Goal: Check status: Check status

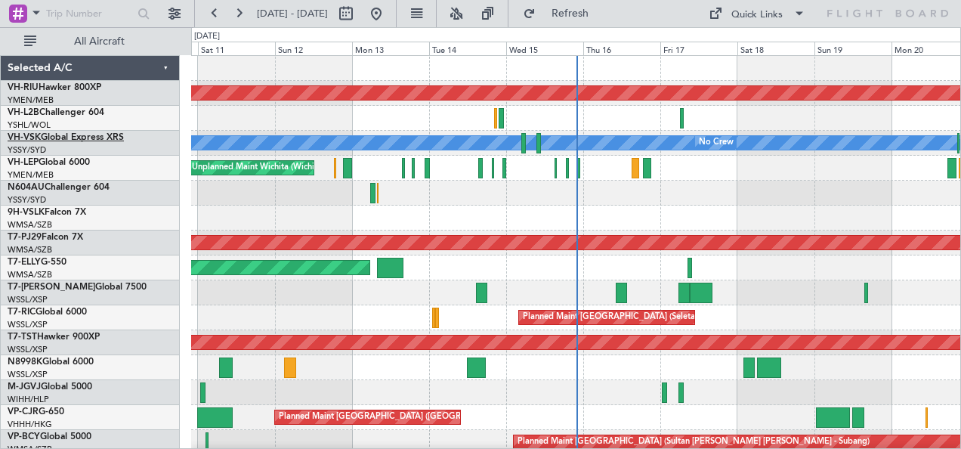
click at [33, 137] on span "VH-VSK" at bounding box center [24, 137] width 33 height 9
click at [236, 14] on button at bounding box center [239, 14] width 24 height 24
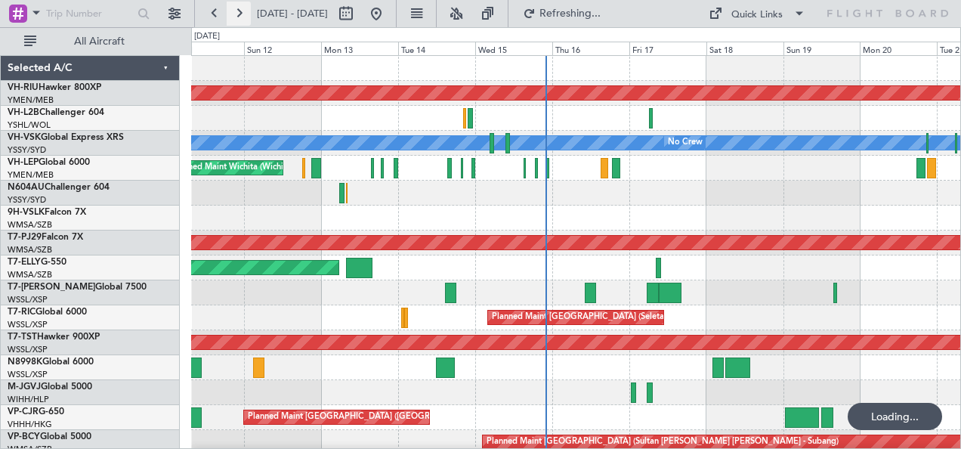
click at [236, 14] on button at bounding box center [239, 14] width 24 height 24
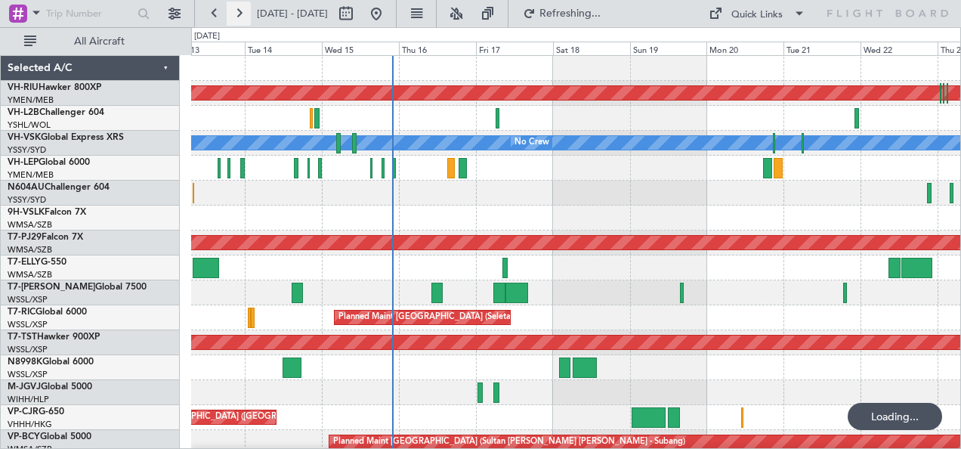
click at [236, 14] on button at bounding box center [239, 14] width 24 height 24
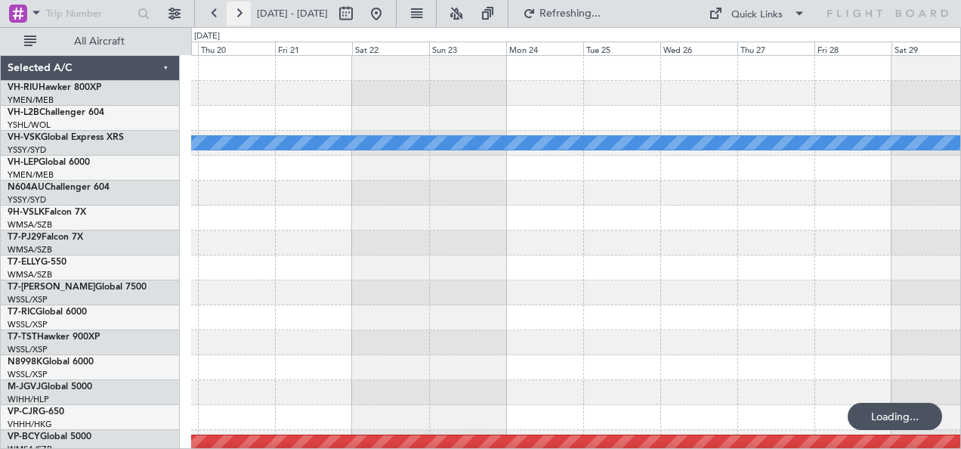
click at [236, 14] on button at bounding box center [239, 14] width 24 height 24
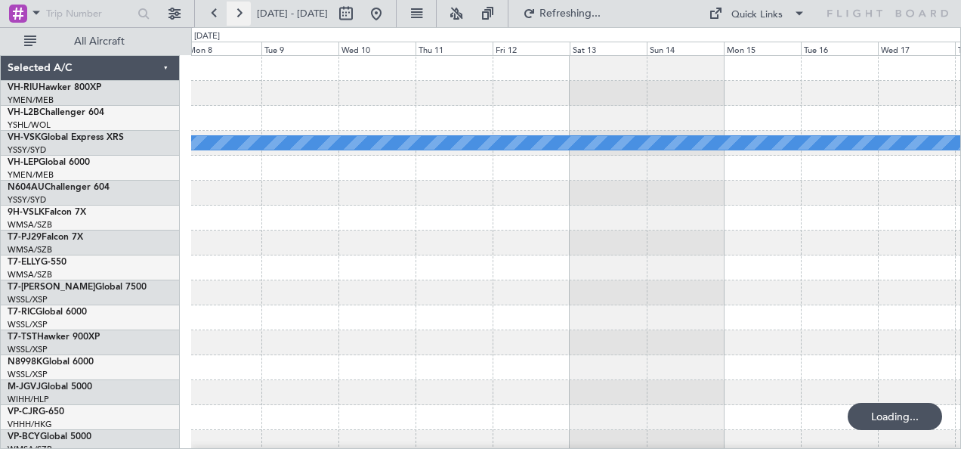
click at [242, 10] on button at bounding box center [239, 14] width 24 height 24
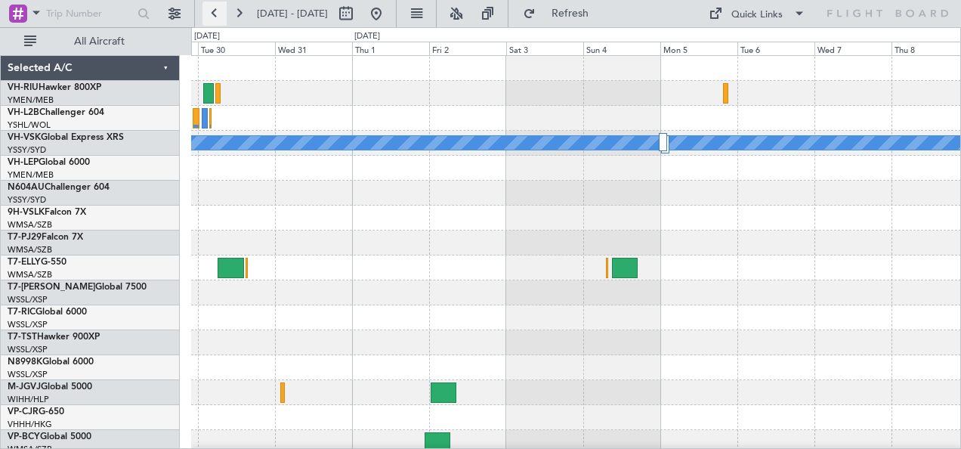
click at [216, 15] on button at bounding box center [214, 14] width 24 height 24
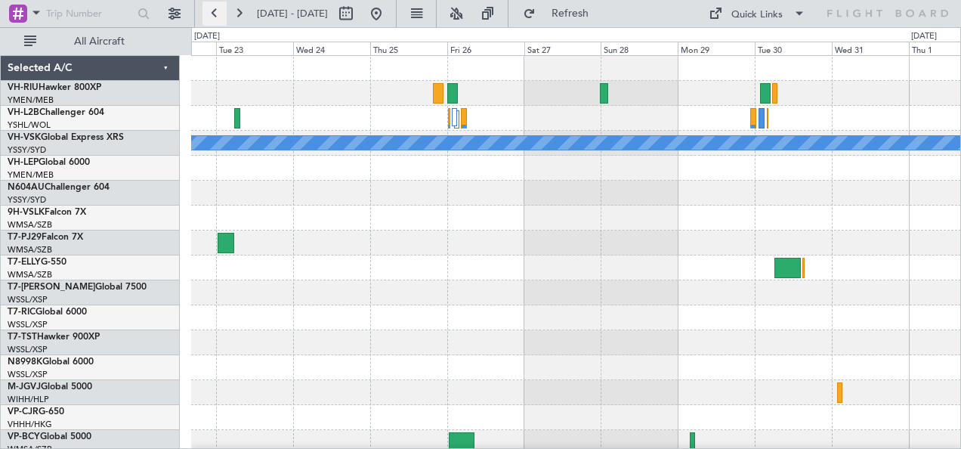
click at [216, 15] on button at bounding box center [214, 14] width 24 height 24
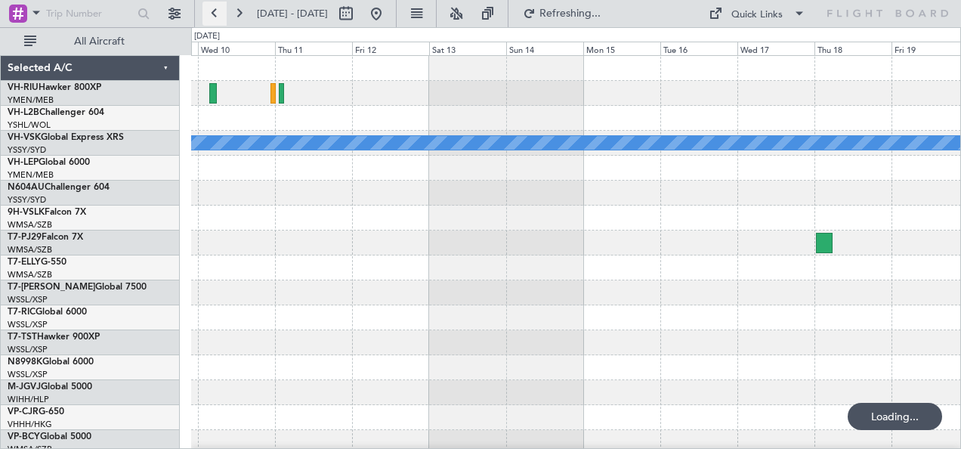
click at [216, 15] on button at bounding box center [214, 14] width 24 height 24
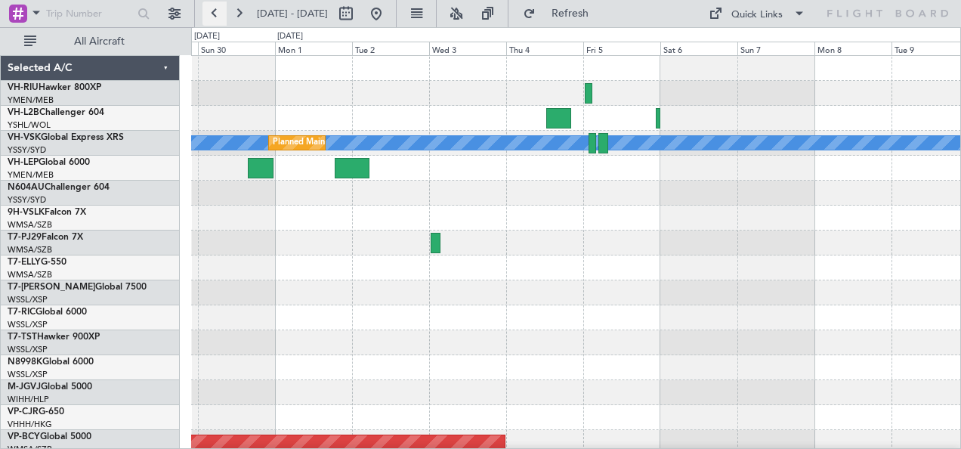
click at [216, 15] on button at bounding box center [214, 14] width 24 height 24
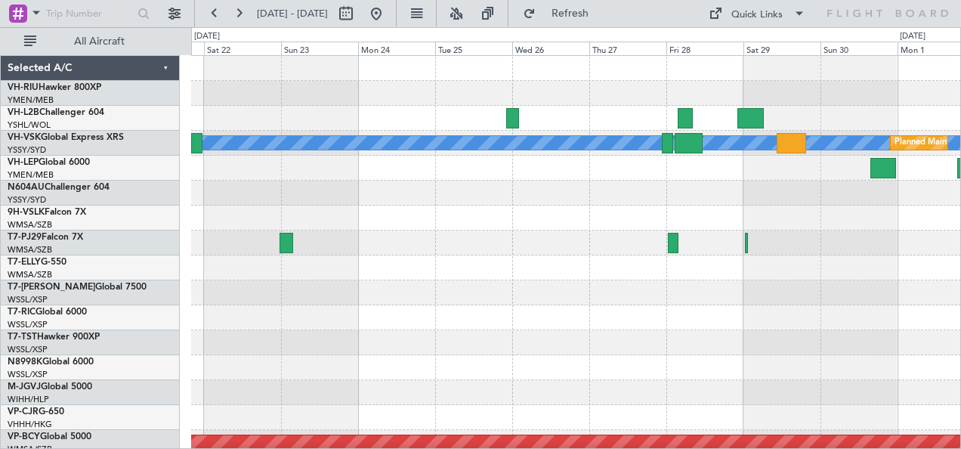
click at [329, 112] on div "[PERSON_NAME] Planned Maint Sydney ([PERSON_NAME] Intl) Planned Maint [GEOGRAPH…" at bounding box center [576, 268] width 770 height 424
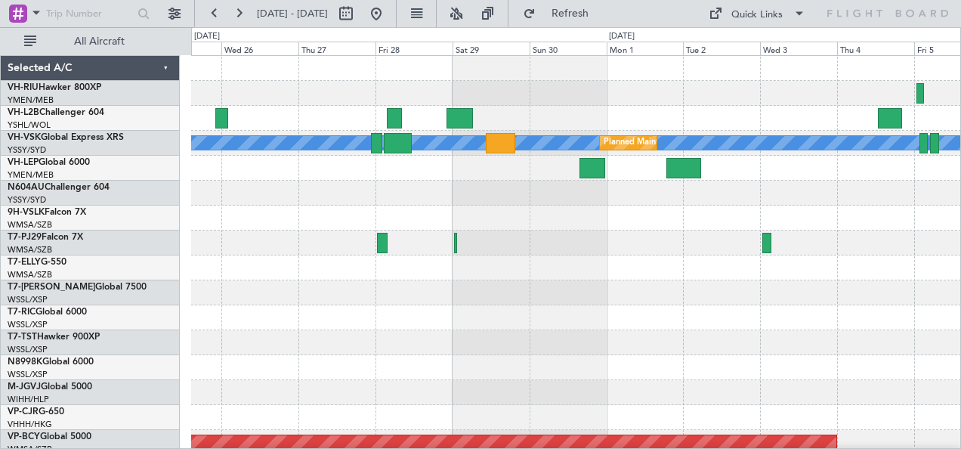
click at [541, 104] on div at bounding box center [576, 93] width 770 height 25
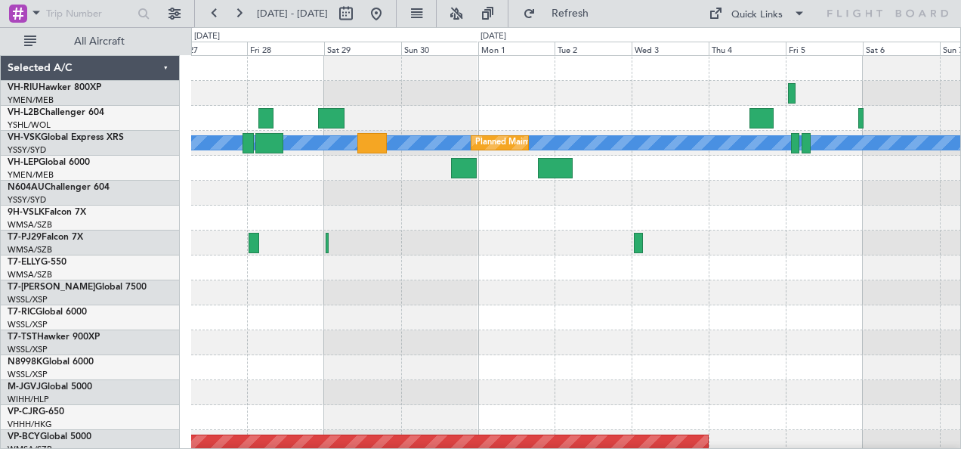
click at [418, 119] on div at bounding box center [576, 118] width 770 height 25
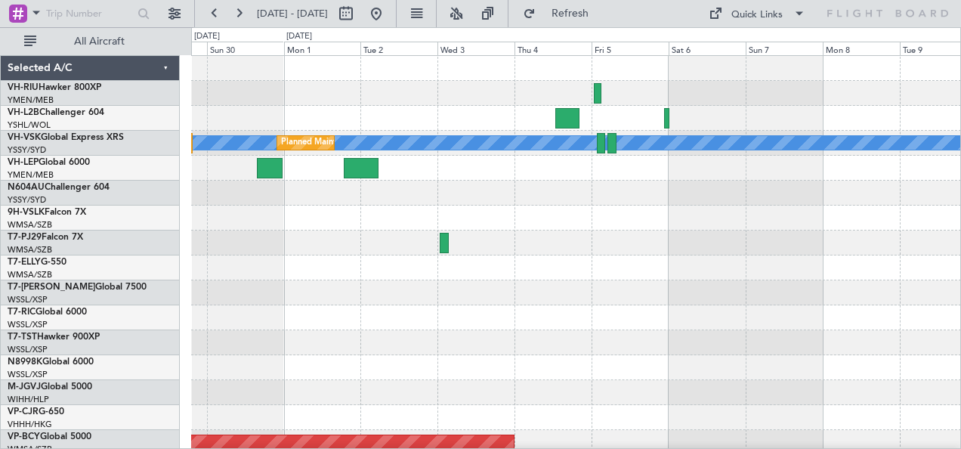
click at [216, 160] on div "[PERSON_NAME] Planned Maint Sydney ([PERSON_NAME] Intl) Planned Maint [GEOGRAPH…" at bounding box center [576, 268] width 770 height 424
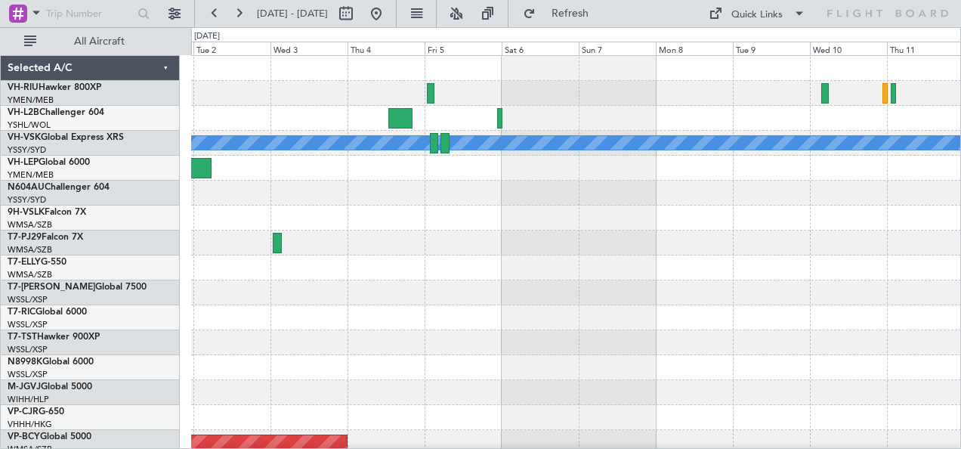
click at [390, 149] on div "[PERSON_NAME] Planned Maint Sydney ([PERSON_NAME] Intl) Planned Maint [GEOGRAPH…" at bounding box center [576, 268] width 770 height 424
